Goal: Task Accomplishment & Management: Manage account settings

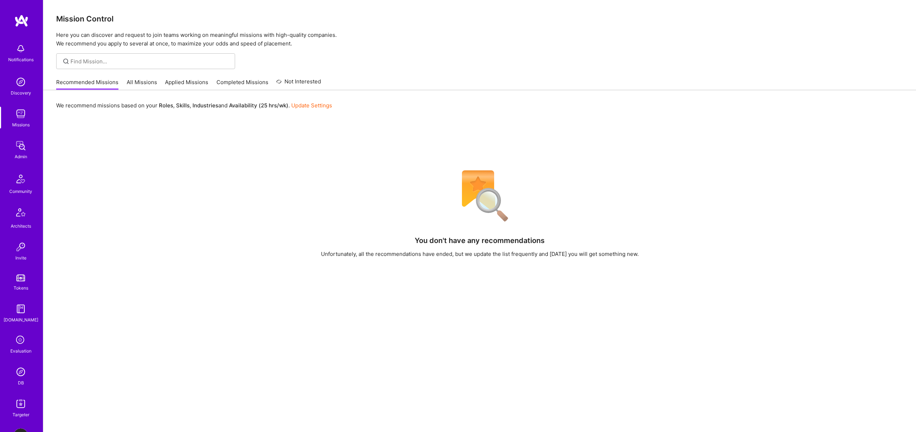
click at [26, 151] on img at bounding box center [21, 146] width 14 height 14
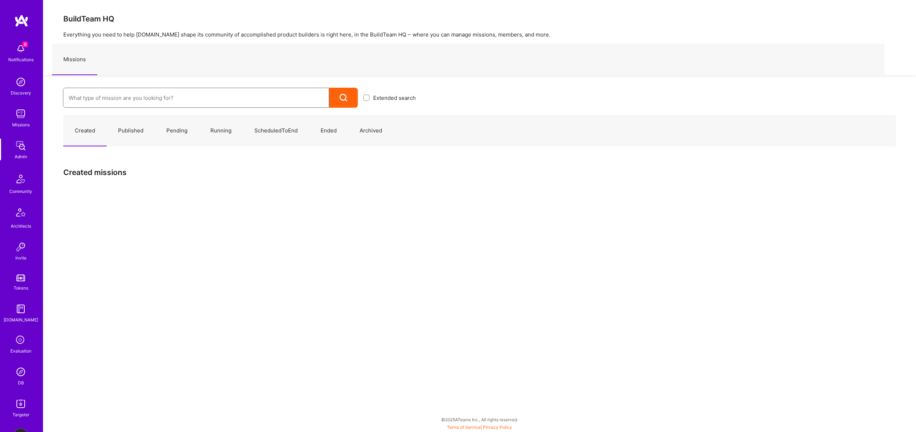
click at [84, 99] on input at bounding box center [196, 98] width 255 height 18
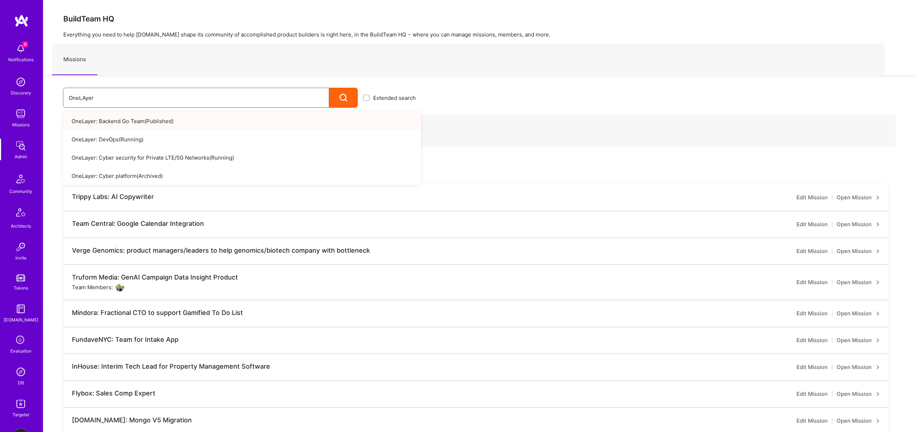
type input "OneLAyer"
click at [108, 121] on link "OneLayer: Backend Go Team ( Published )" at bounding box center [242, 121] width 358 height 18
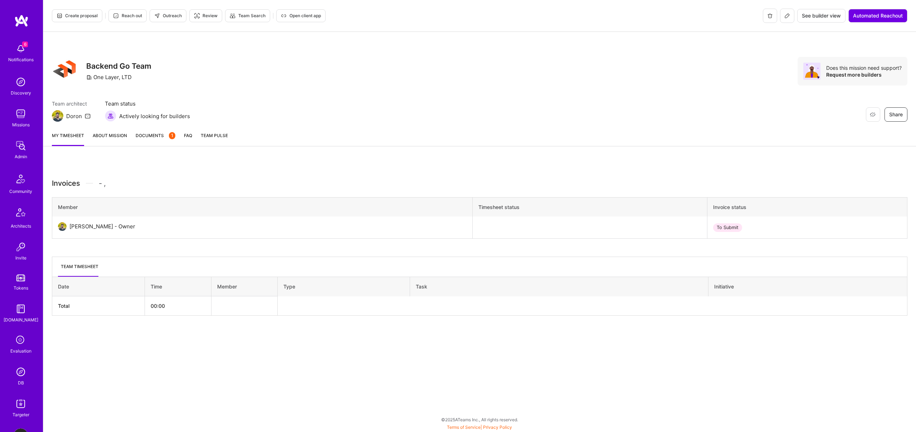
click at [119, 137] on link "About Mission" at bounding box center [110, 139] width 34 height 14
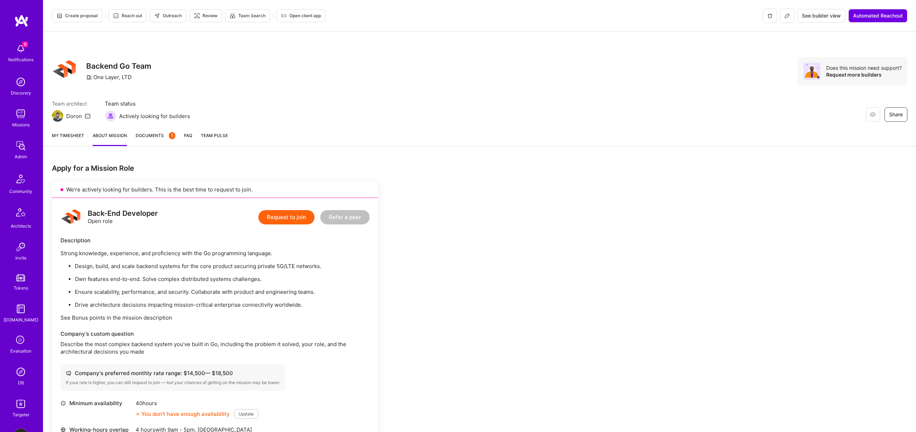
click at [788, 17] on icon at bounding box center [788, 16] width 6 height 6
click at [788, 15] on icon at bounding box center [788, 15] width 0 height 0
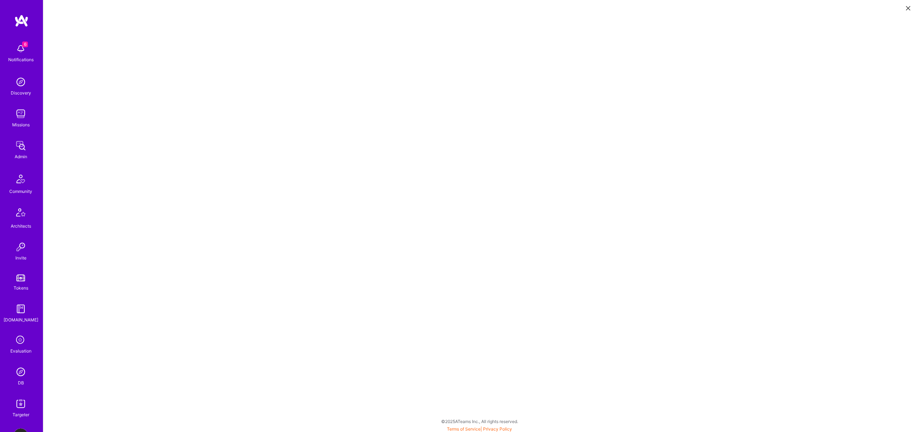
scroll to position [2, 0]
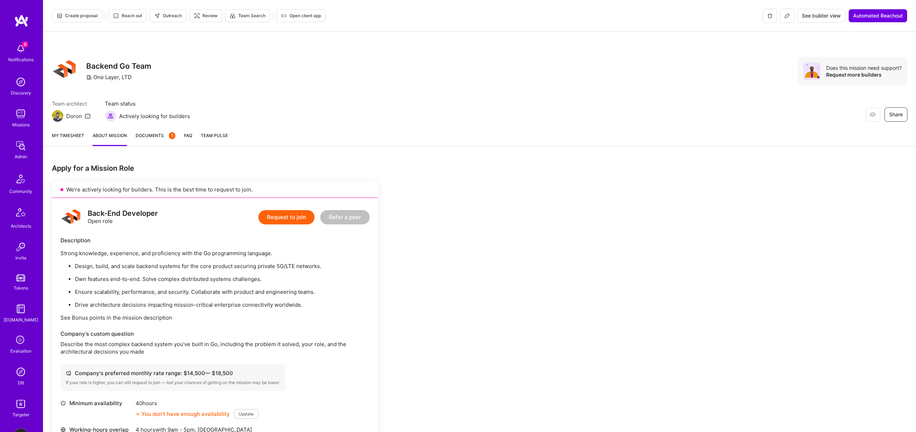
click at [788, 15] on icon at bounding box center [787, 16] width 4 height 4
click at [786, 15] on icon at bounding box center [788, 16] width 6 height 6
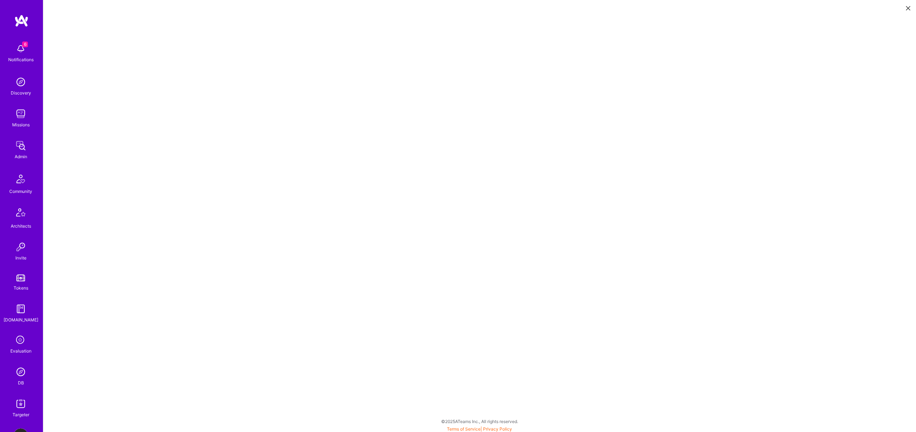
scroll to position [2, 0]
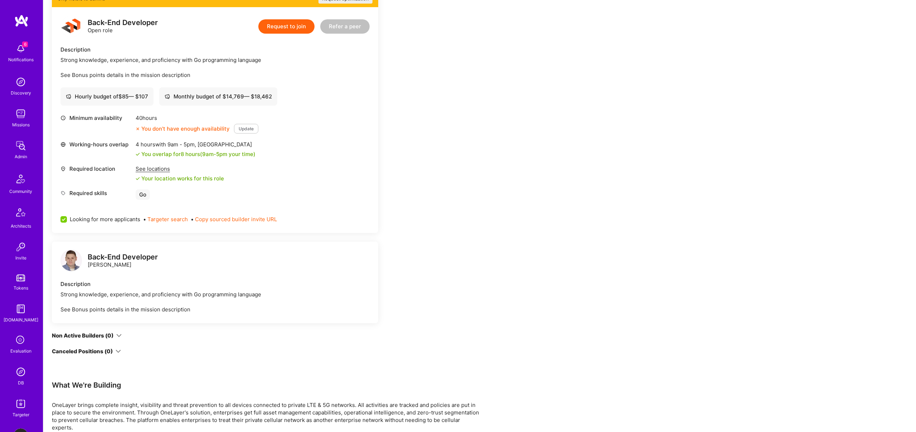
scroll to position [791, 0]
click at [118, 334] on icon at bounding box center [118, 336] width 5 height 5
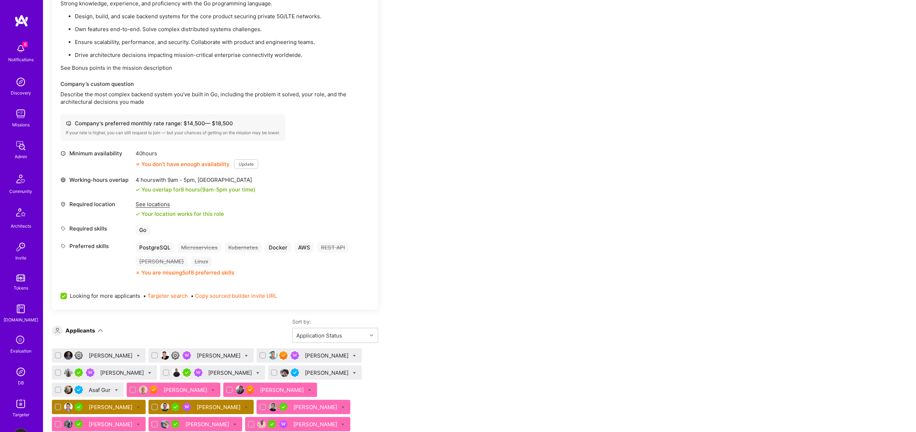
scroll to position [0, 0]
